Goal: Find specific page/section: Find specific page/section

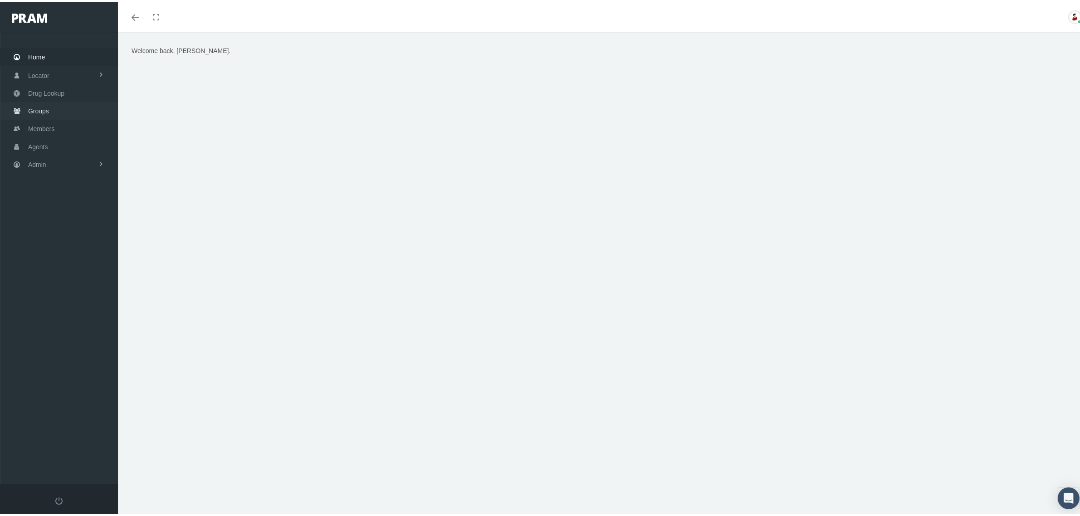
click at [46, 104] on span "Groups" at bounding box center [38, 108] width 21 height 17
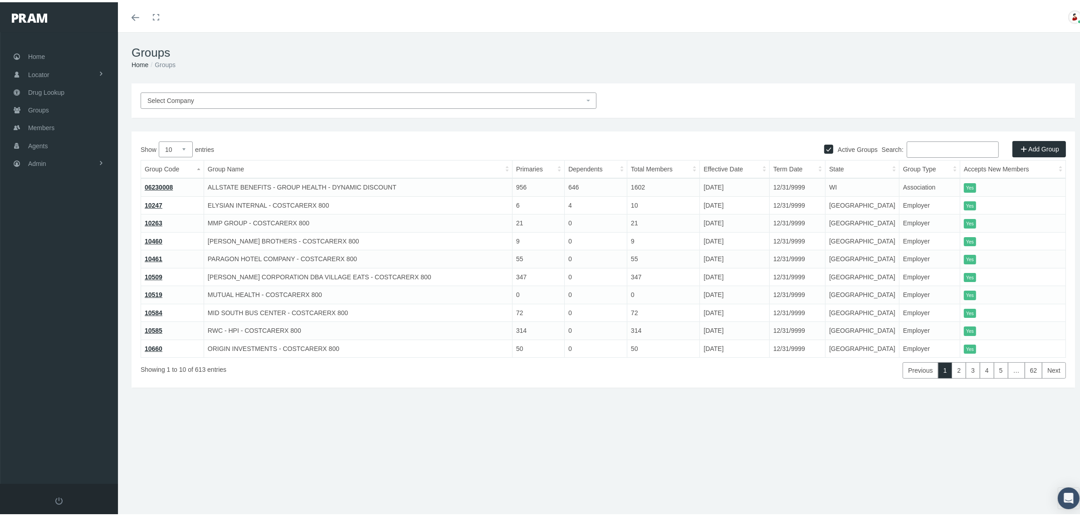
click at [963, 143] on input "Search:" at bounding box center [952, 147] width 92 height 16
paste input "72001"
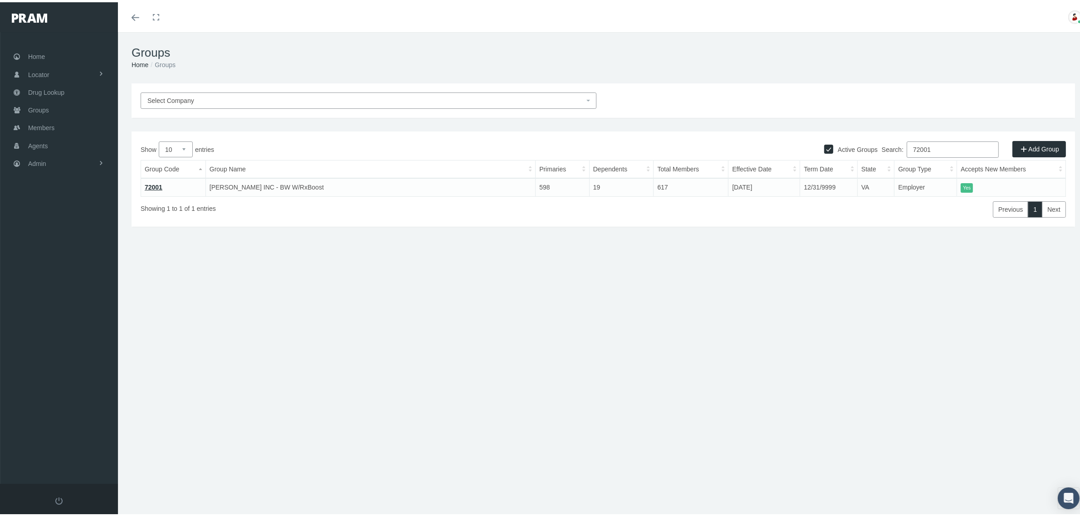
type input "72001"
click at [157, 182] on link "72001" at bounding box center [154, 184] width 18 height 7
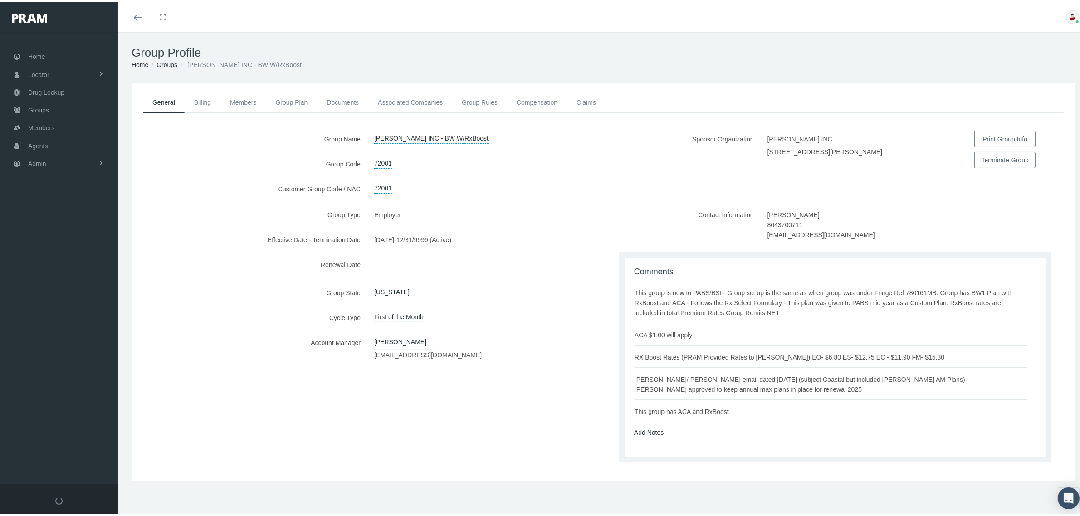
click at [415, 99] on link "Associated Companies" at bounding box center [410, 100] width 84 height 20
